Goal: Task Accomplishment & Management: Manage account settings

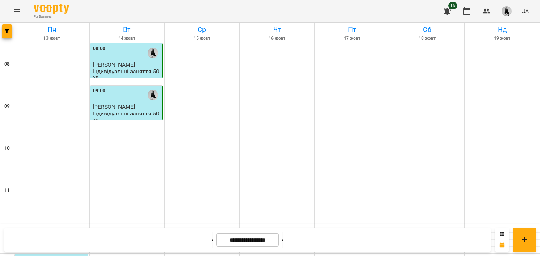
scroll to position [386, 0]
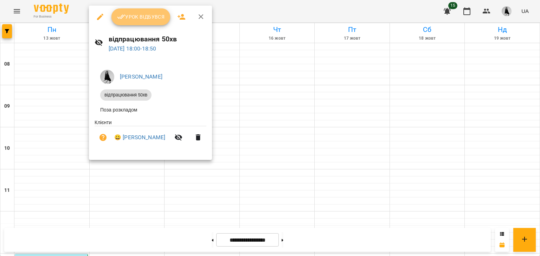
click at [122, 20] on icon "button" at bounding box center [121, 17] width 8 height 8
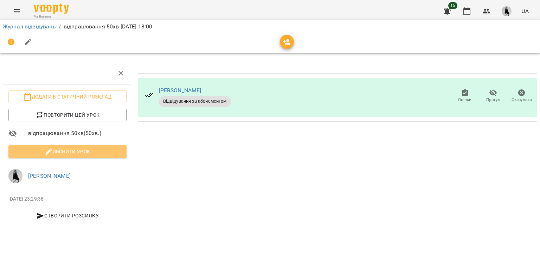
click at [90, 150] on span "Змінити урок" at bounding box center [67, 152] width 107 height 8
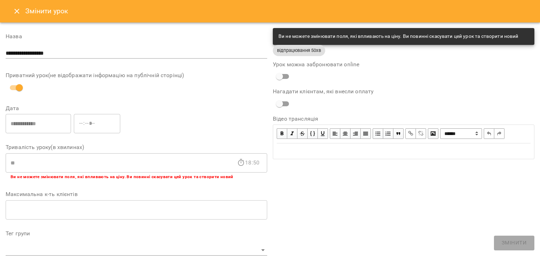
scroll to position [211, 0]
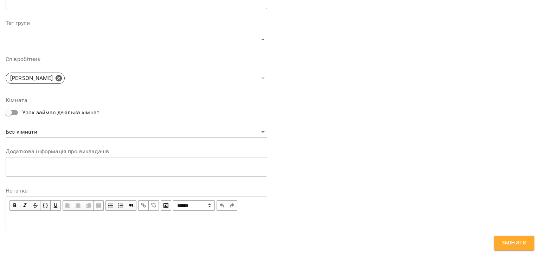
click at [50, 226] on div "Edit text" at bounding box center [136, 223] width 254 height 8
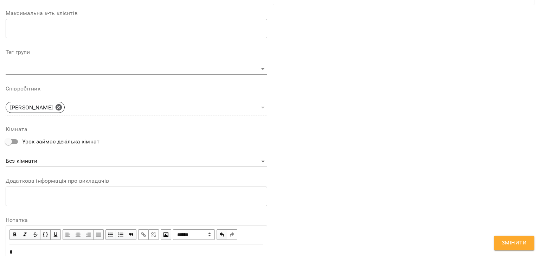
scroll to position [240, 0]
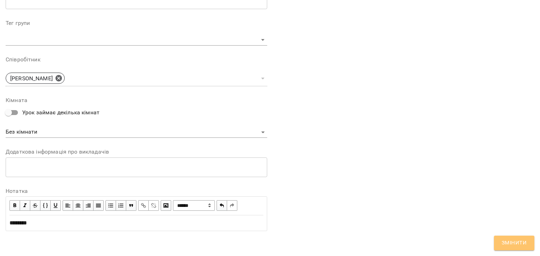
click at [516, 239] on span "Змінити" at bounding box center [513, 243] width 25 height 9
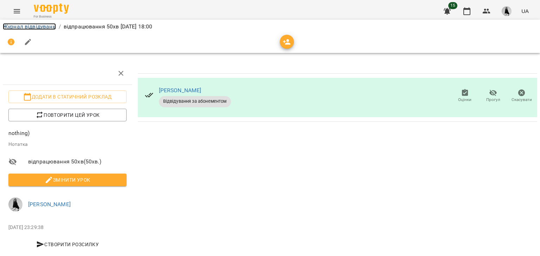
click at [44, 26] on link "Журнал відвідувань" at bounding box center [29, 26] width 53 height 7
